Goal: Information Seeking & Learning: Learn about a topic

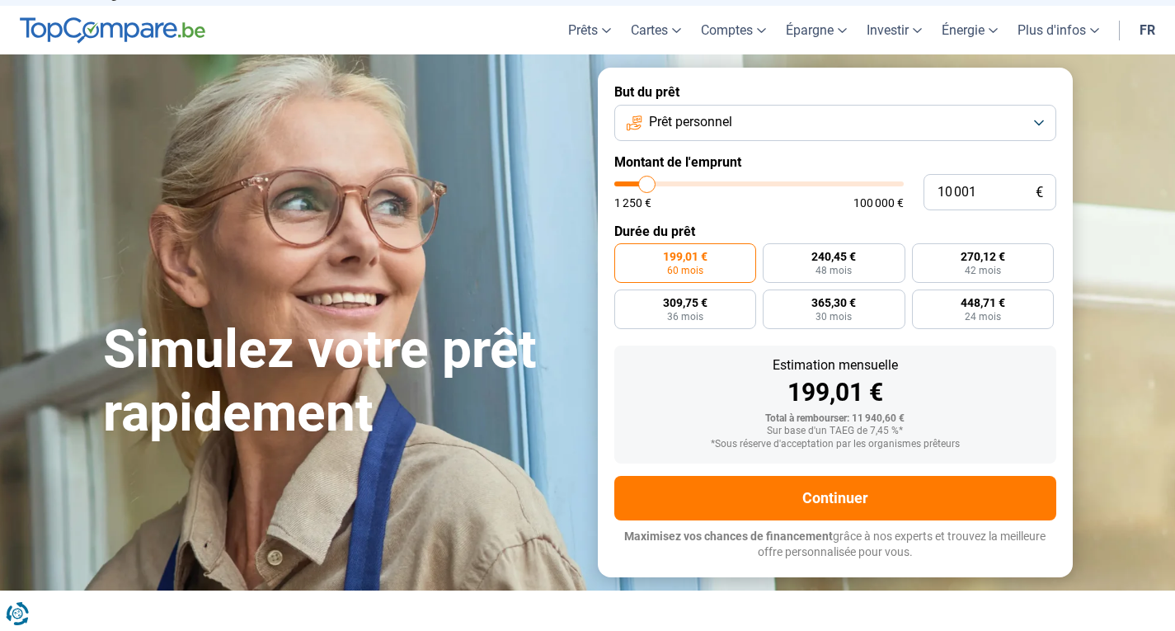
scroll to position [40, 0]
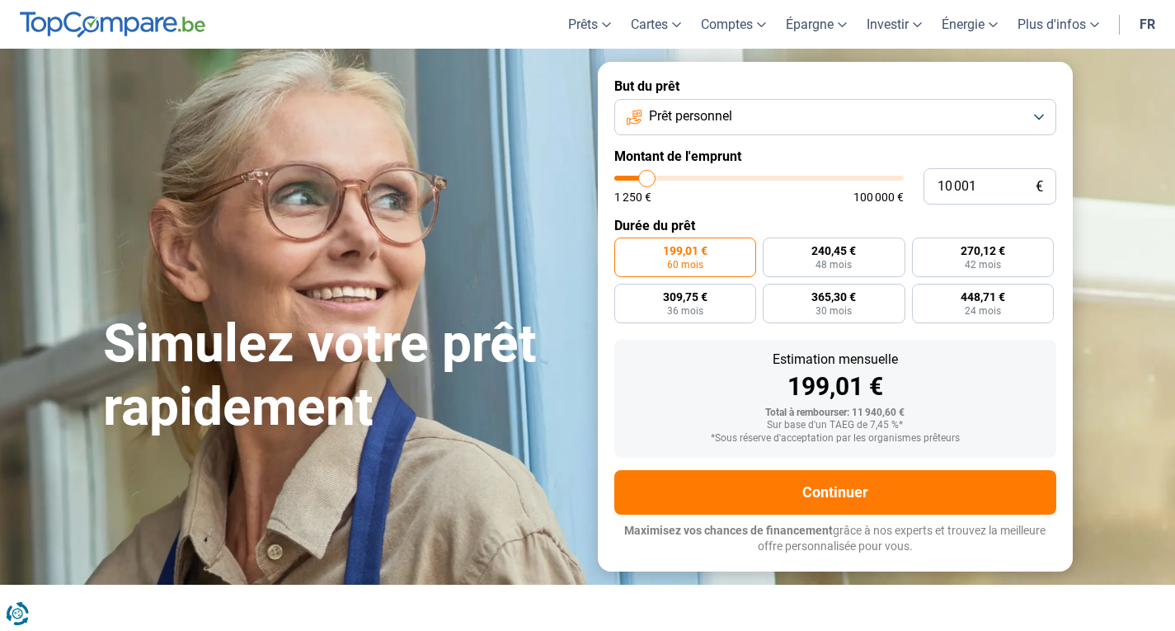
click at [747, 118] on button "Prêt personnel" at bounding box center [836, 117] width 442 height 36
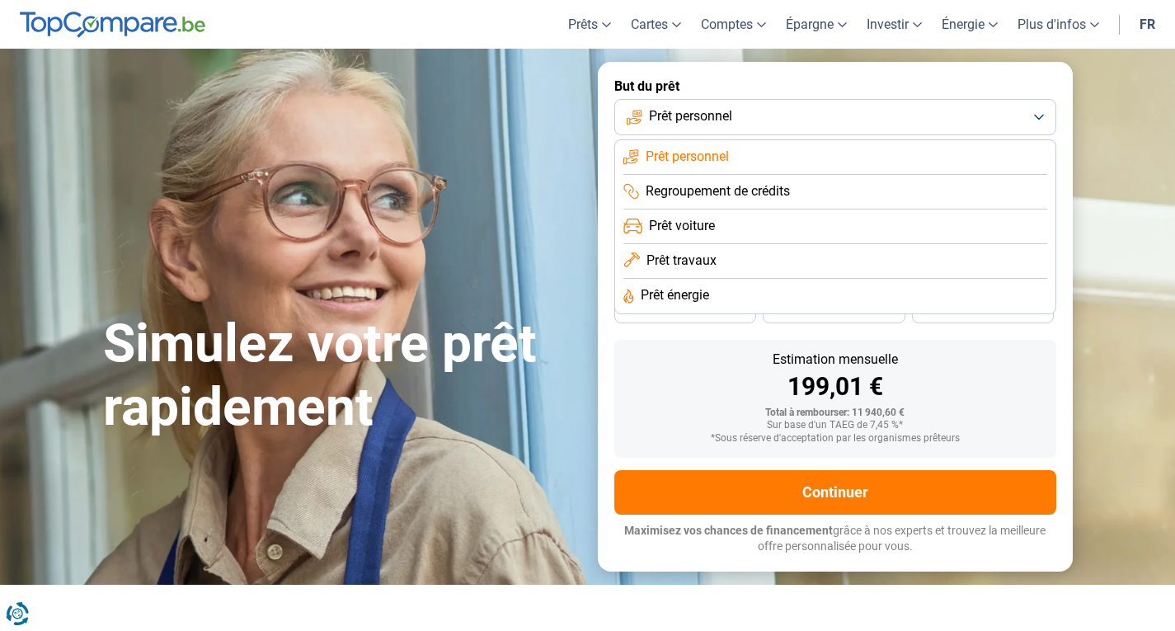
click at [747, 118] on button "Prêt personnel" at bounding box center [836, 117] width 442 height 36
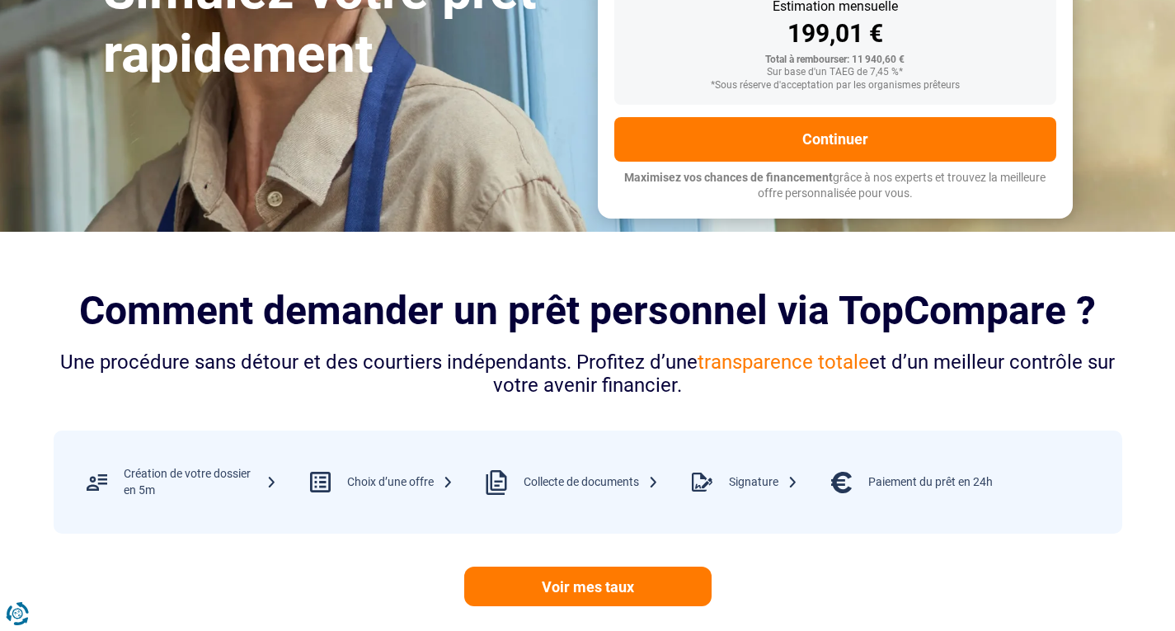
scroll to position [394, 0]
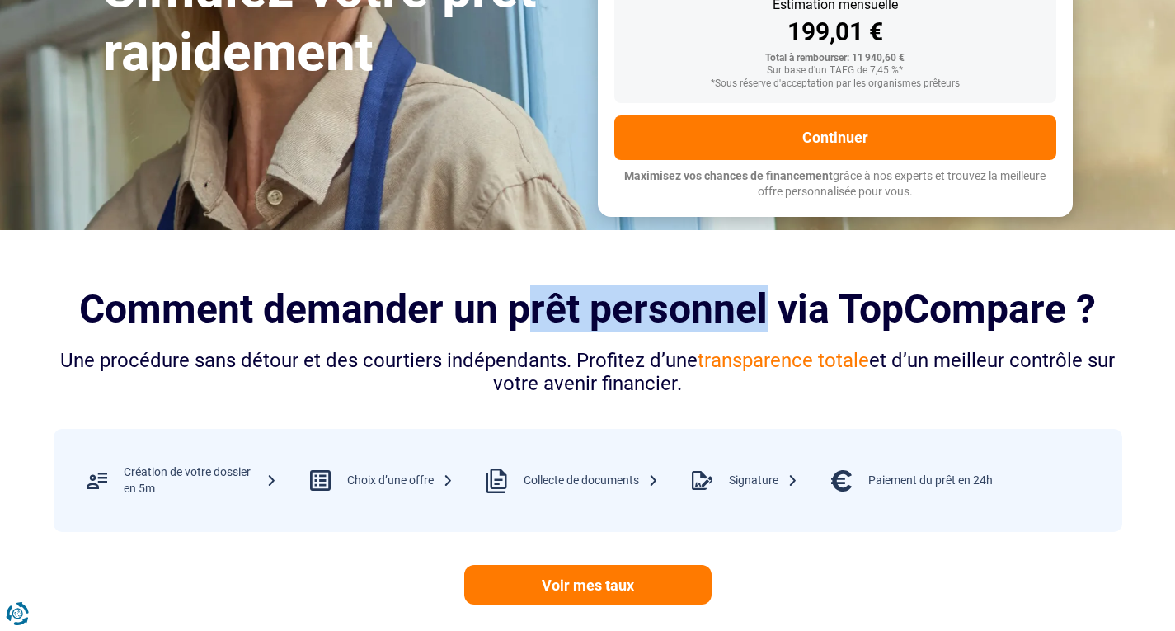
drag, startPoint x: 509, startPoint y: 313, endPoint x: 752, endPoint y: 309, distance: 243.4
click at [752, 309] on h2 "Comment demander un prêt personnel via TopCompare ?" at bounding box center [588, 308] width 1069 height 45
drag, startPoint x: 766, startPoint y: 308, endPoint x: 510, endPoint y: 321, distance: 256.9
click at [510, 321] on h2 "Comment demander un prêt personnel via TopCompare ?" at bounding box center [588, 308] width 1069 height 45
copy h2 "prêt personnel"
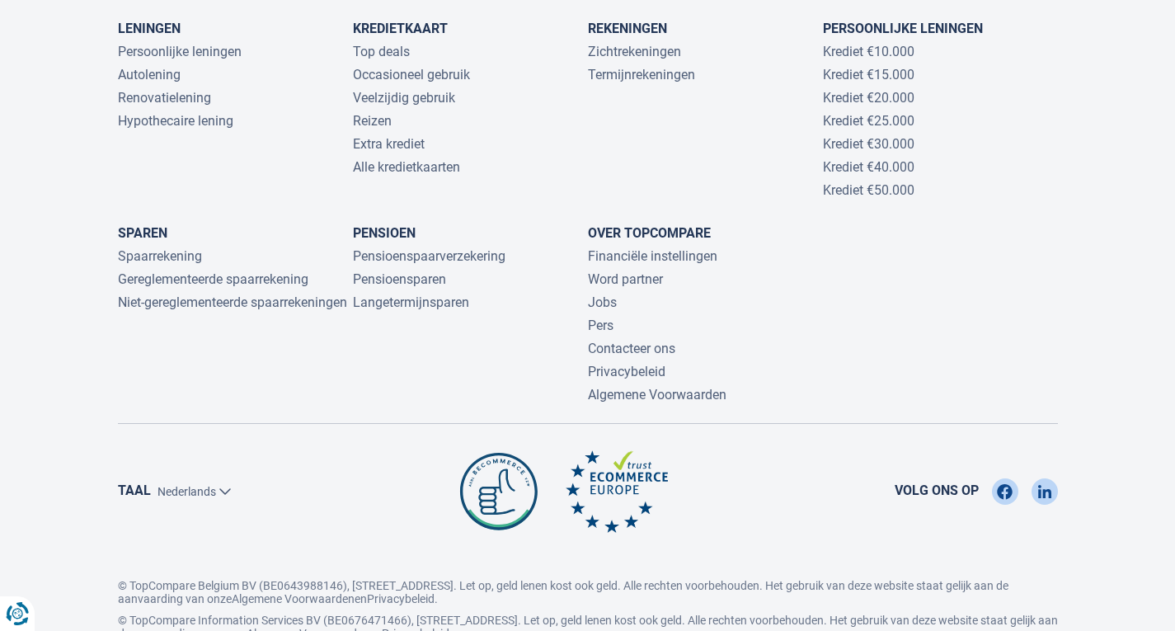
scroll to position [3684, 0]
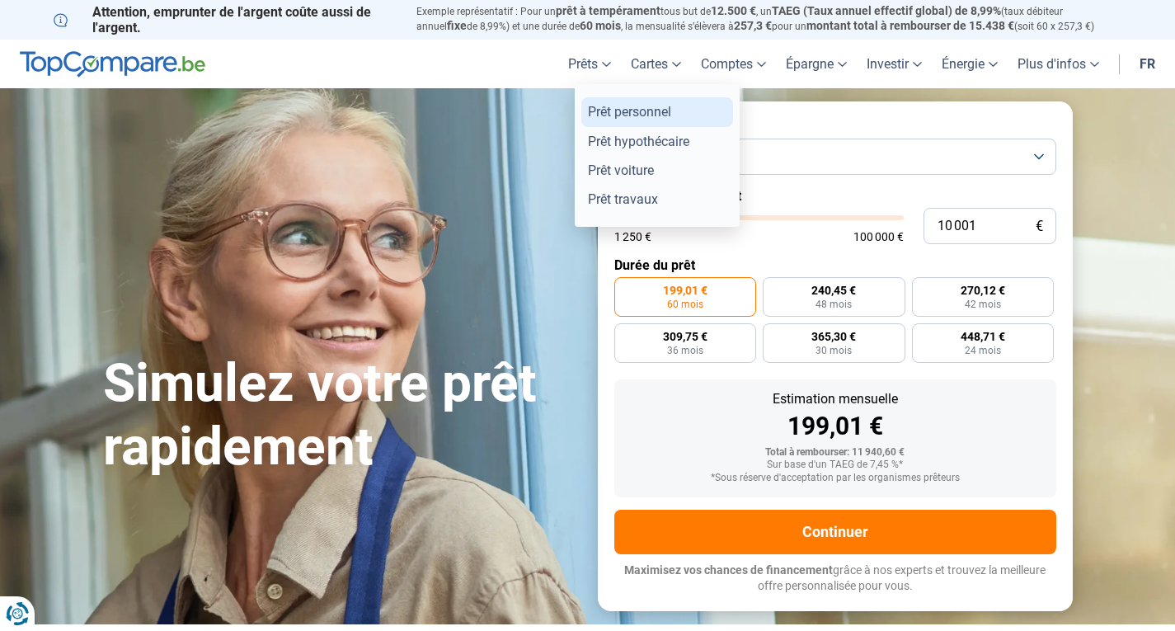
click at [590, 106] on link "Prêt personnel" at bounding box center [658, 111] width 152 height 29
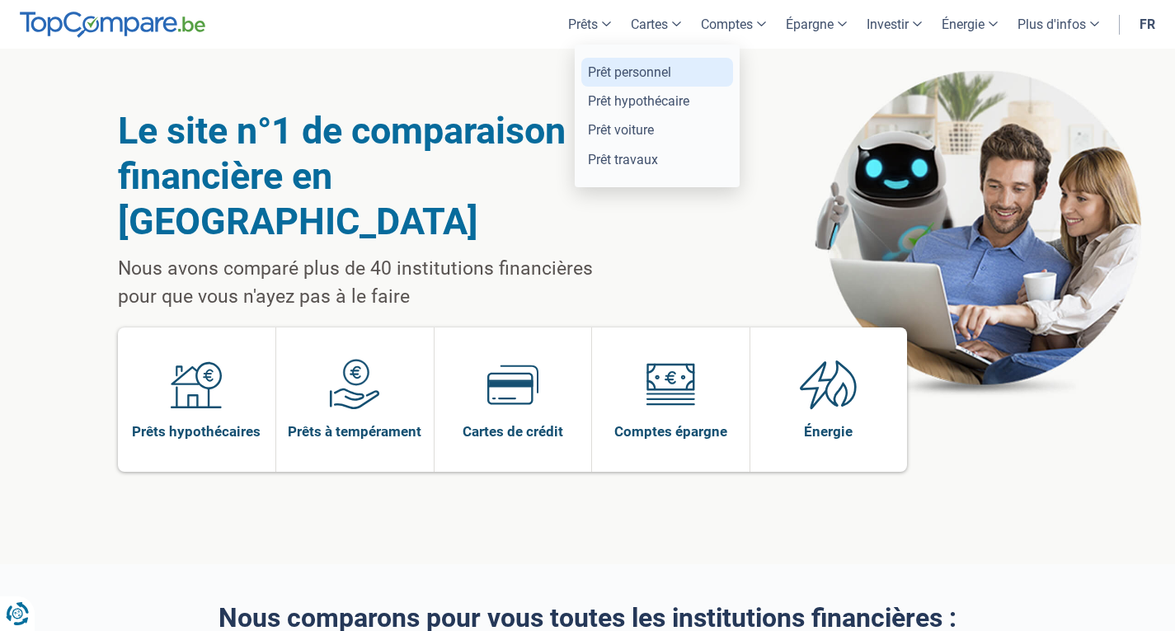
click at [610, 77] on link "Prêt personnel" at bounding box center [658, 72] width 152 height 29
